Goal: Browse casually: Explore the website without a specific task or goal

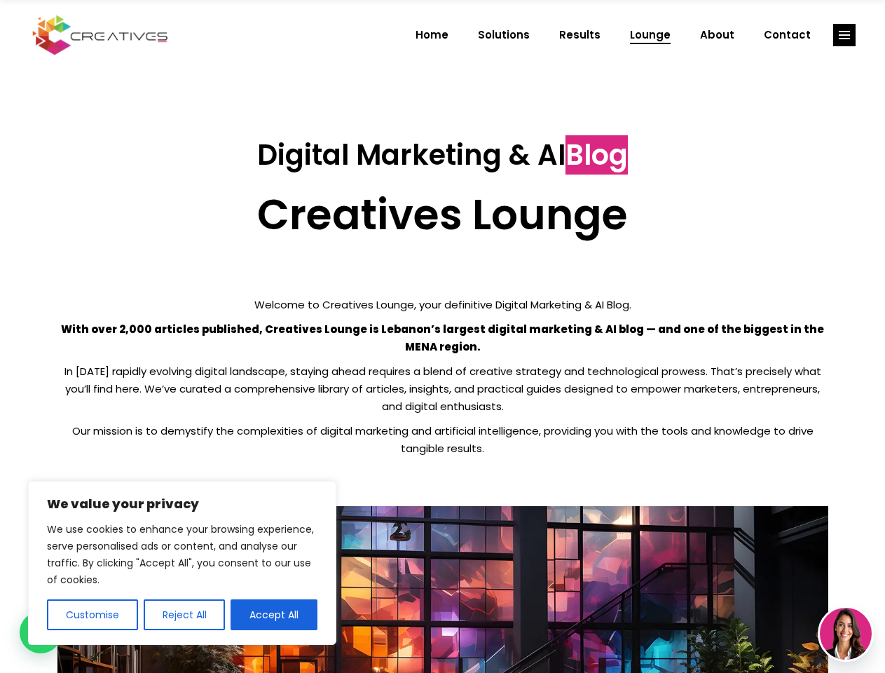
click at [442, 337] on p "With over 2,000 articles published, Creatives Lounge is Lebanon’s largest digit…" at bounding box center [442, 337] width 771 height 35
click at [92, 615] on button "Customise" at bounding box center [92, 614] width 91 height 31
click at [0, 0] on div at bounding box center [0, 0] width 0 height 0
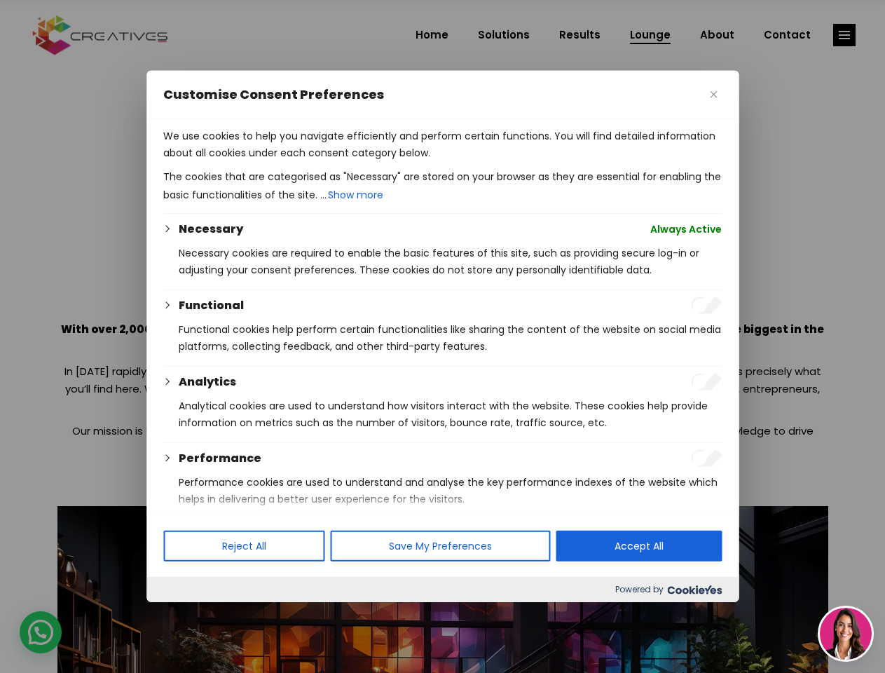
click at [274, 161] on p "We use cookies to help you navigate efficiently and perform certain functions. …" at bounding box center [442, 145] width 559 height 34
click at [845, 35] on div at bounding box center [442, 336] width 885 height 673
click at [846, 634] on img at bounding box center [846, 634] width 52 height 52
